Goal: Transaction & Acquisition: Purchase product/service

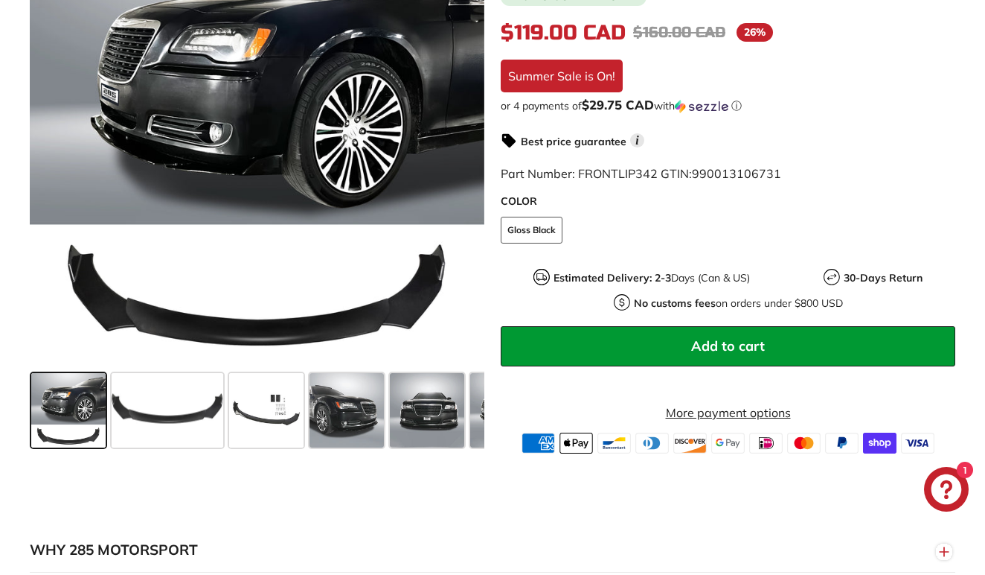
scroll to position [400, 0]
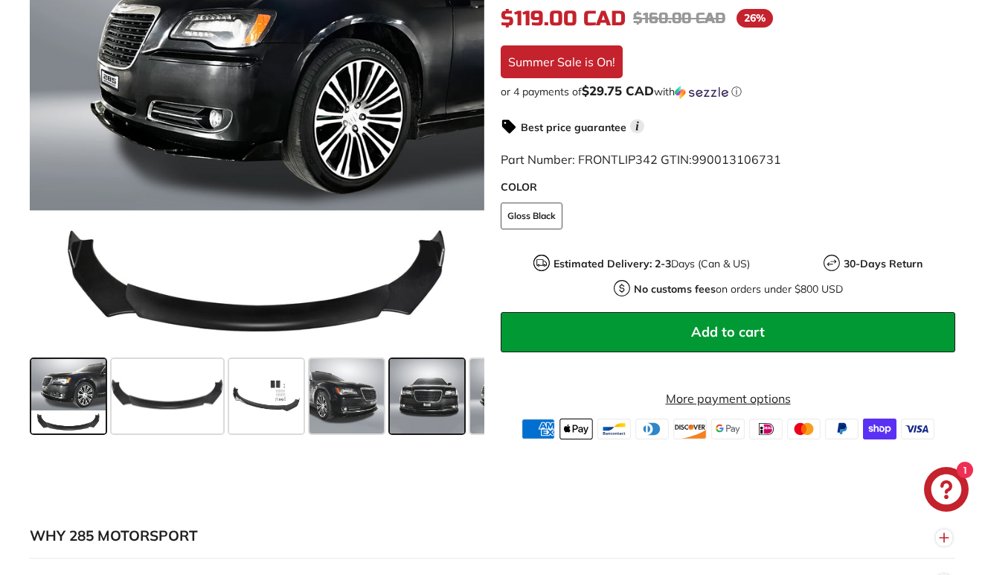
click at [416, 400] on span at bounding box center [427, 396] width 74 height 74
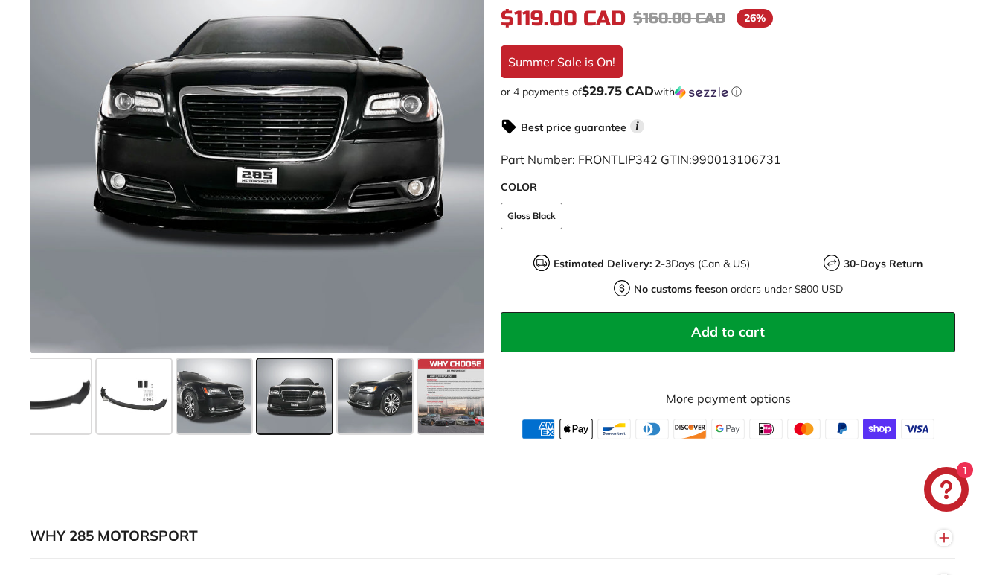
scroll to position [0, 144]
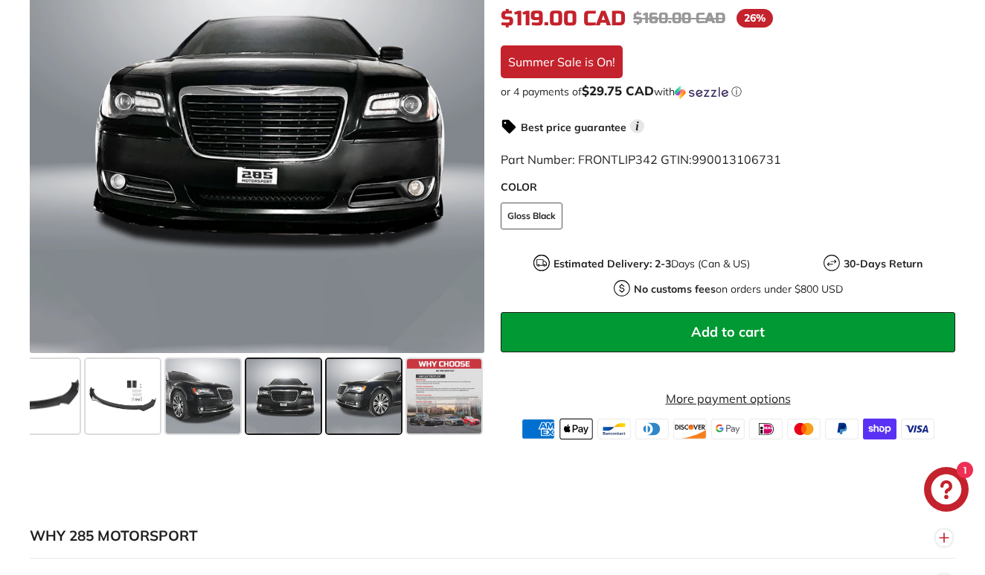
click at [367, 396] on span at bounding box center [364, 396] width 74 height 74
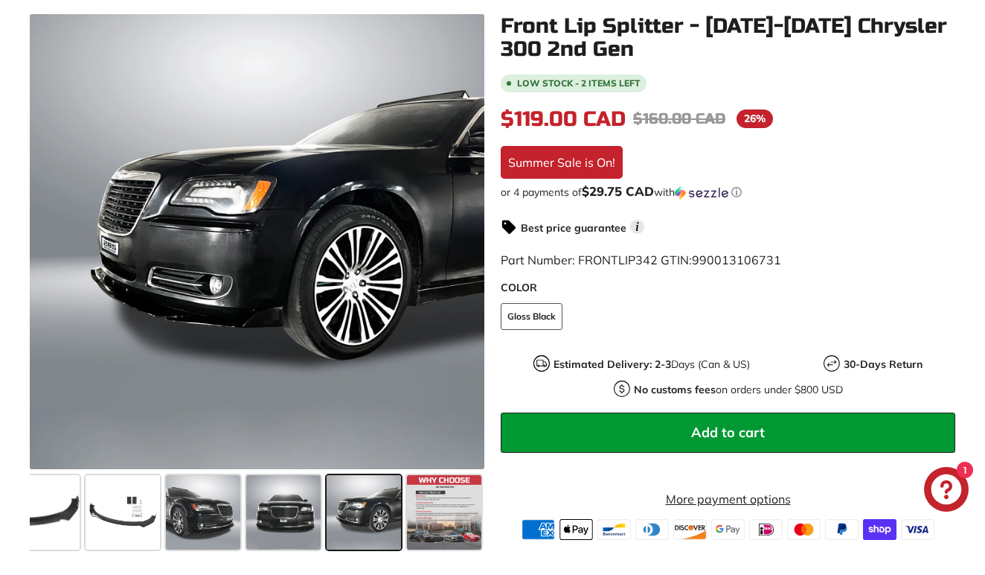
scroll to position [303, 0]
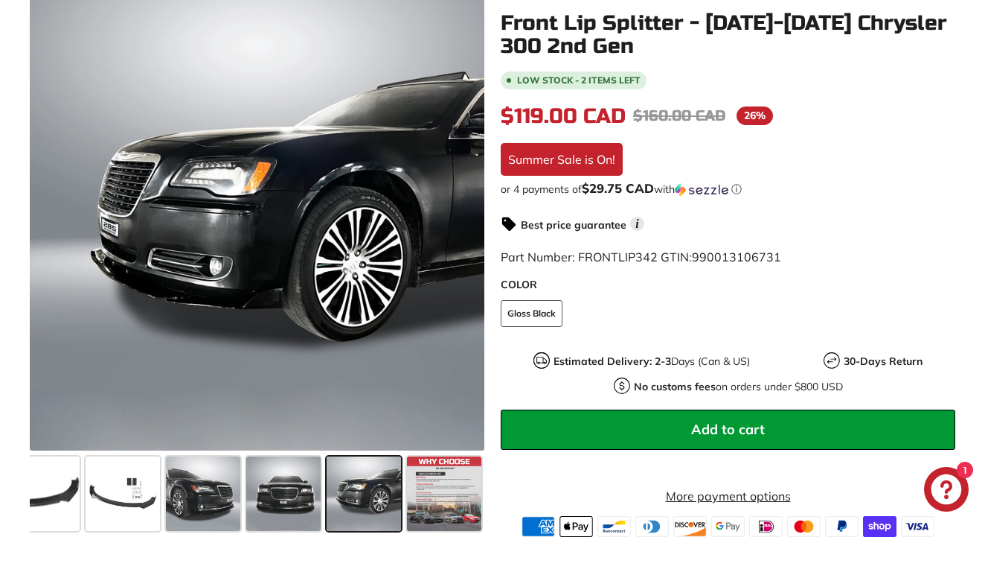
click at [719, 421] on span "Add to cart" at bounding box center [728, 429] width 74 height 17
click at [694, 380] on strong "No customs fees" at bounding box center [675, 386] width 82 height 13
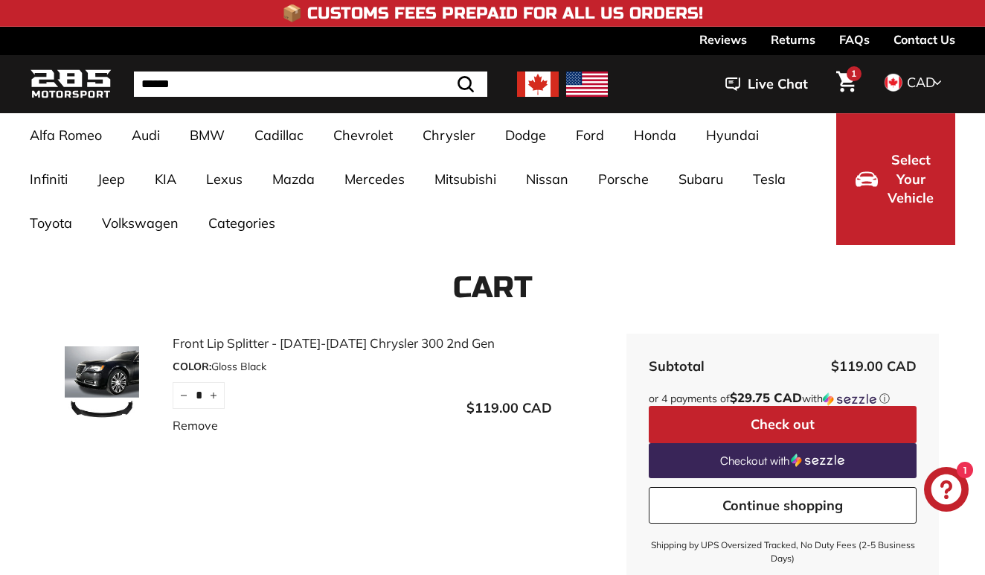
click at [851, 77] on span "1" at bounding box center [853, 73] width 5 height 9
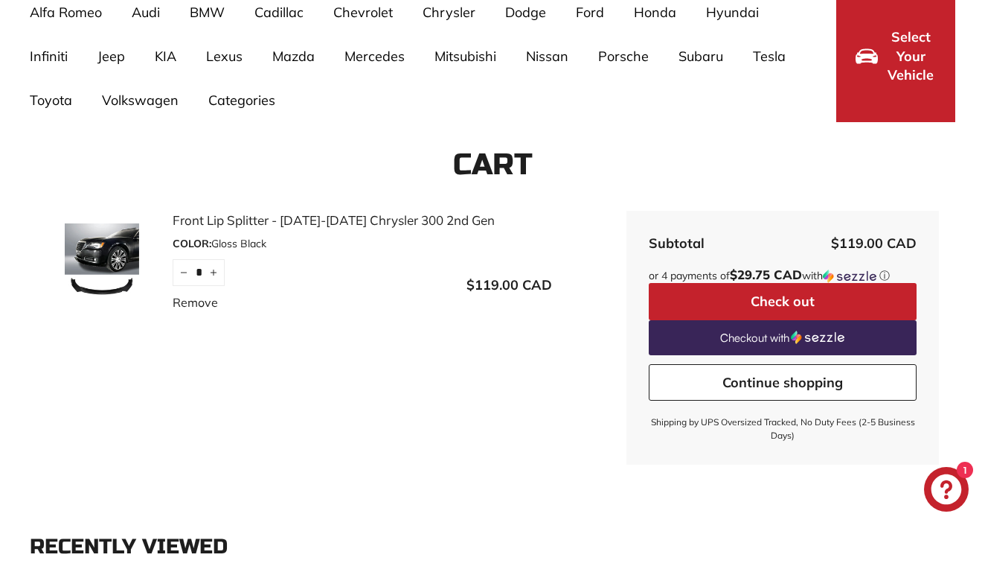
scroll to position [120, 0]
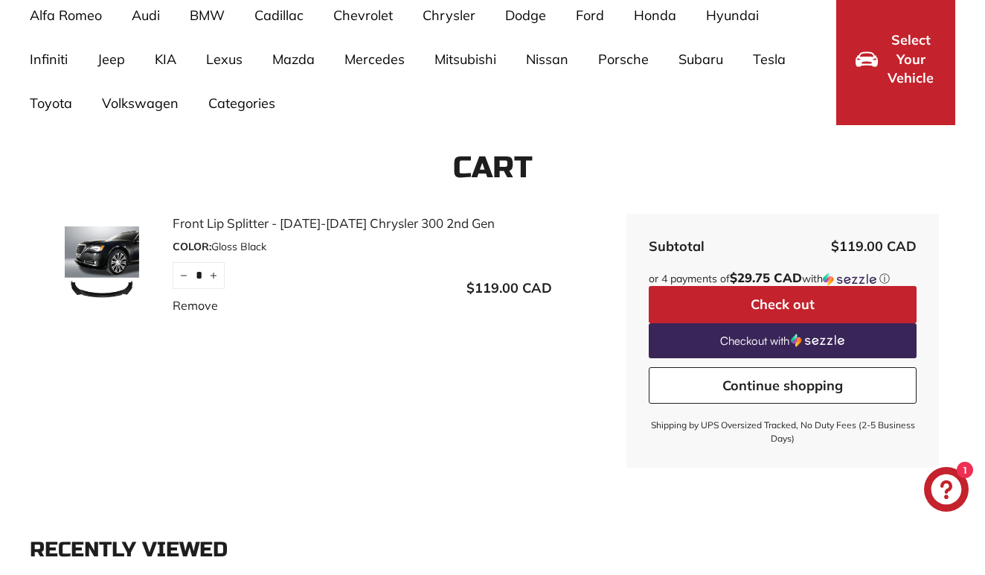
click at [772, 307] on button "Check out" at bounding box center [783, 304] width 268 height 37
